Goal: Information Seeking & Learning: Learn about a topic

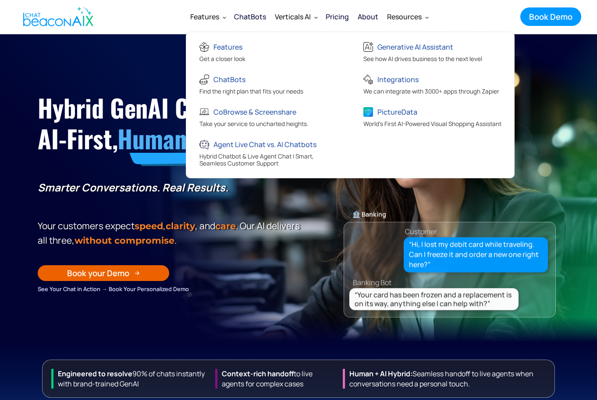
click at [204, 18] on div "Features" at bounding box center [204, 17] width 29 height 12
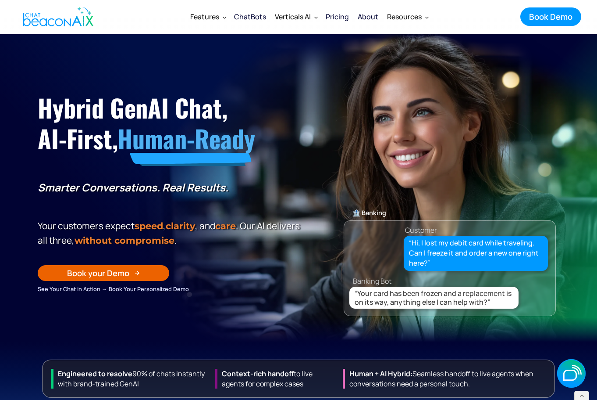
click at [208, 18] on div "Features" at bounding box center [204, 17] width 29 height 12
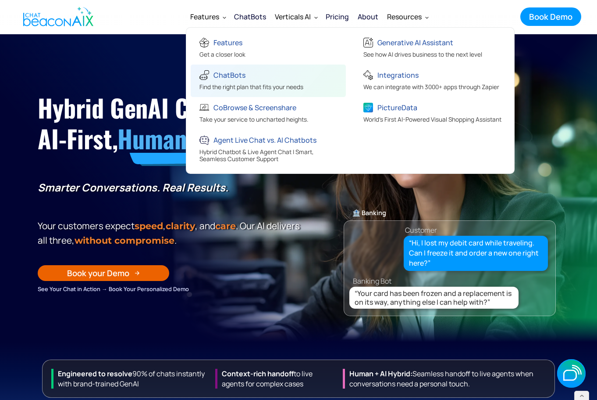
click at [228, 77] on div "ChatBots" at bounding box center [230, 75] width 32 height 12
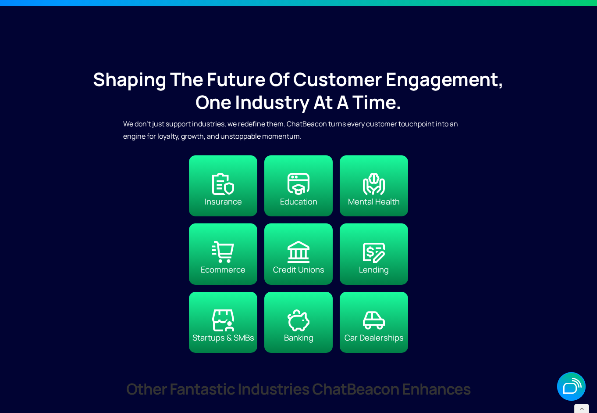
scroll to position [1807, 0]
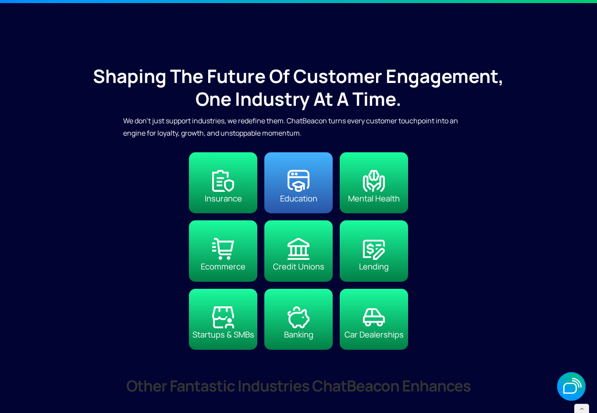
click at [280, 182] on link "Education" at bounding box center [298, 182] width 68 height 61
